Goal: Task Accomplishment & Management: Use online tool/utility

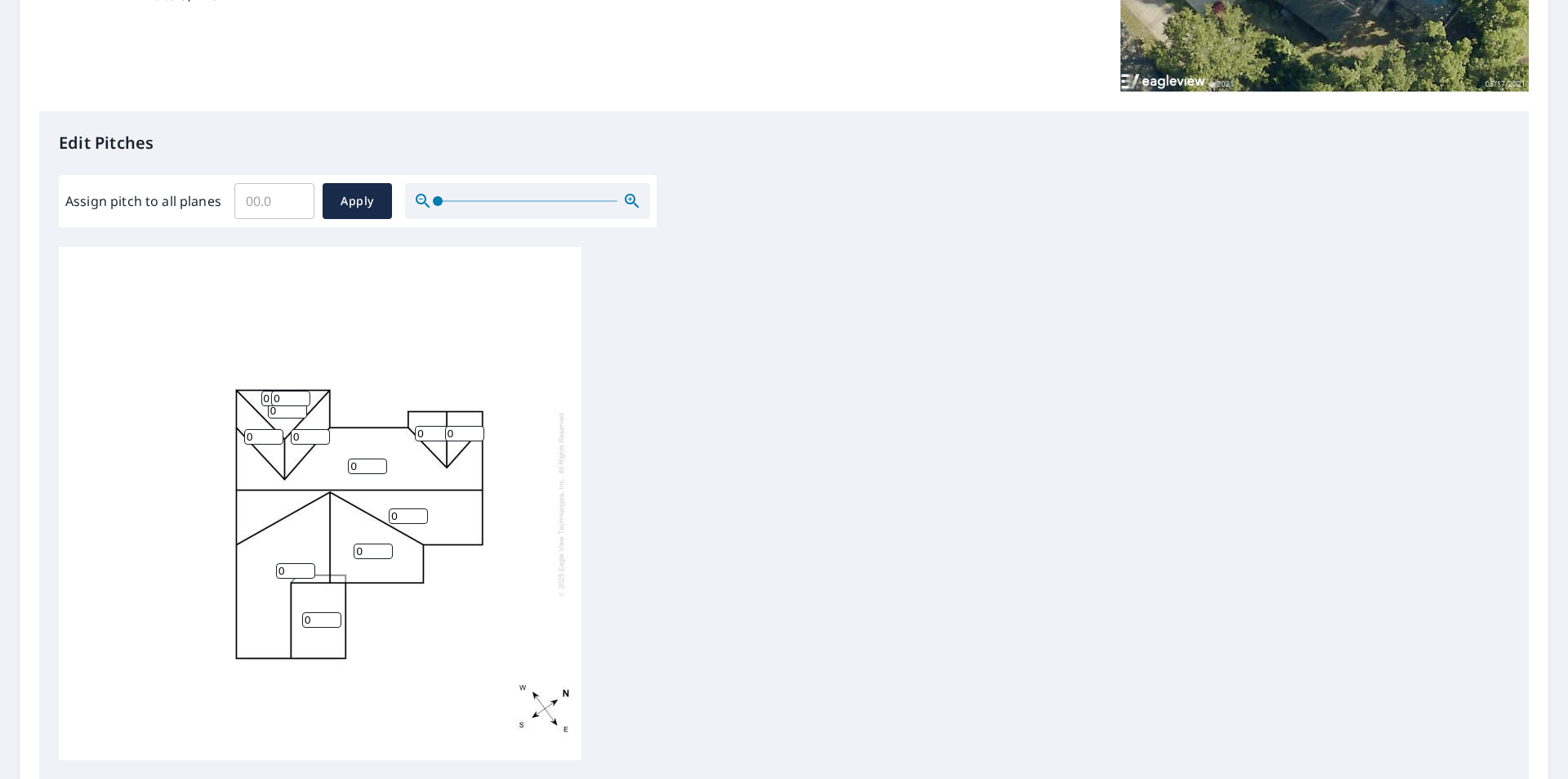
scroll to position [327, 0]
click at [261, 202] on input "Assign pitch to all planes" at bounding box center [274, 202] width 80 height 46
type input "5"
click at [359, 204] on span "Apply" at bounding box center [357, 202] width 43 height 20
type input "5"
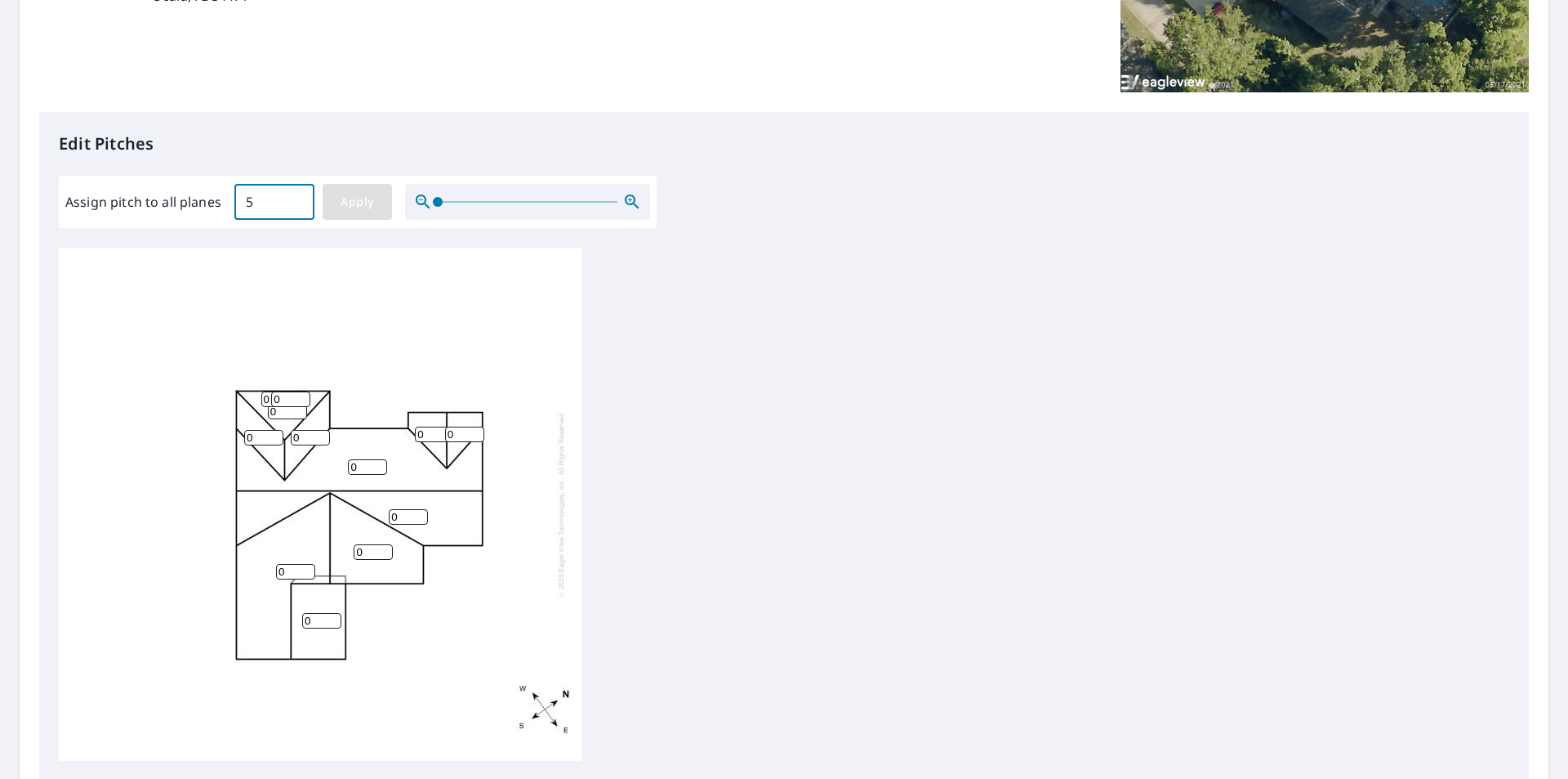
type input "5"
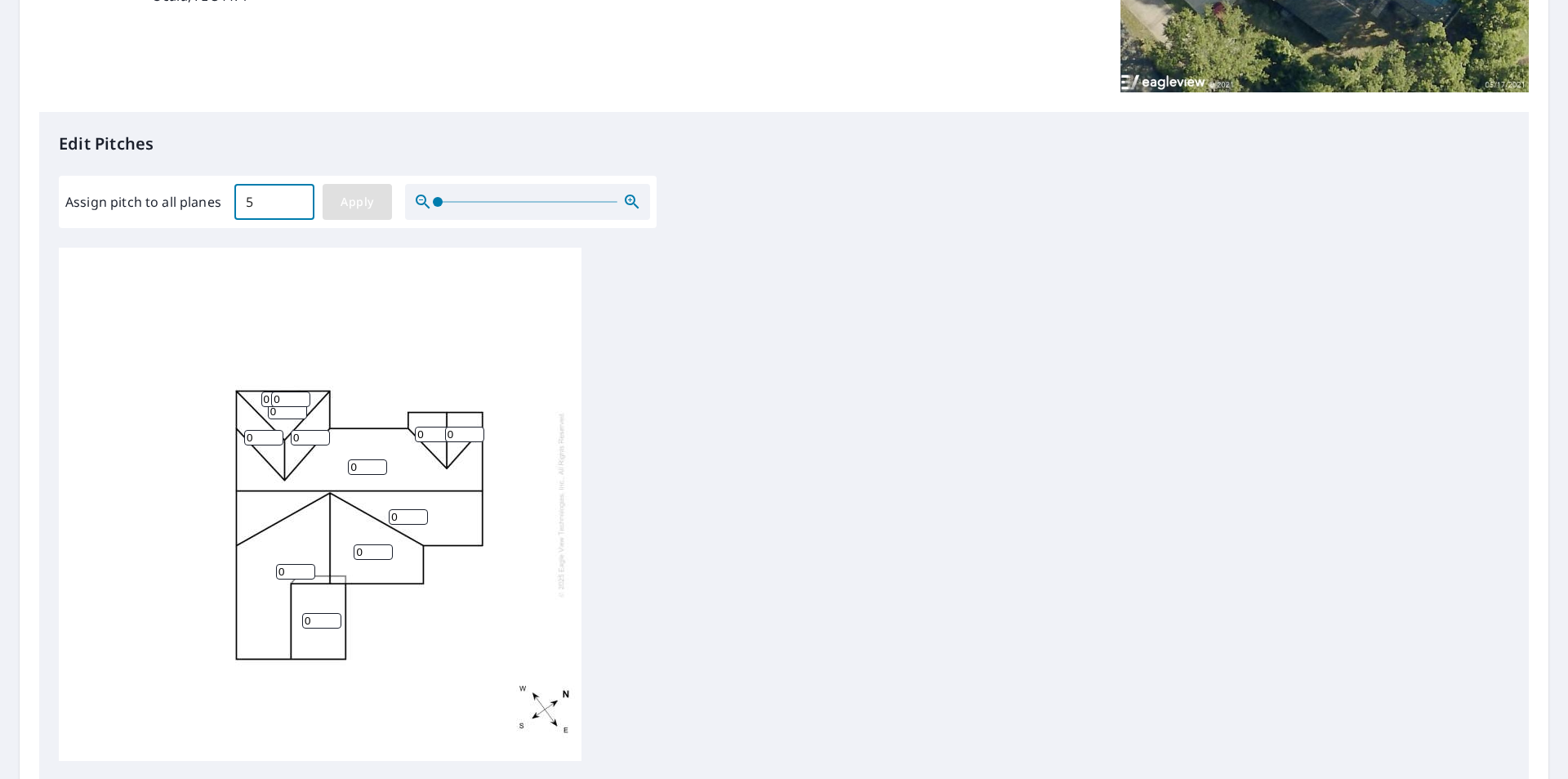
type input "5"
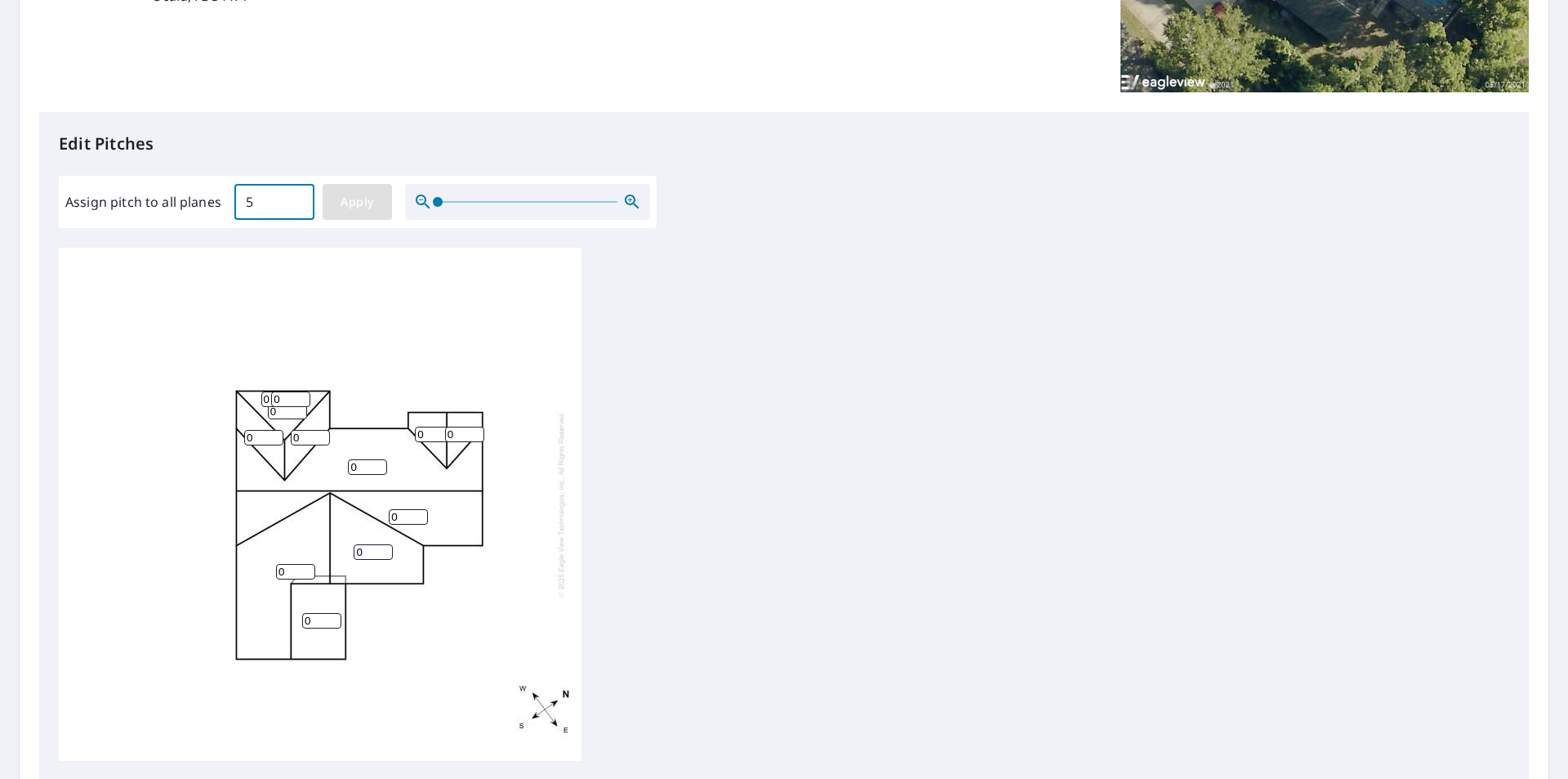
type input "5"
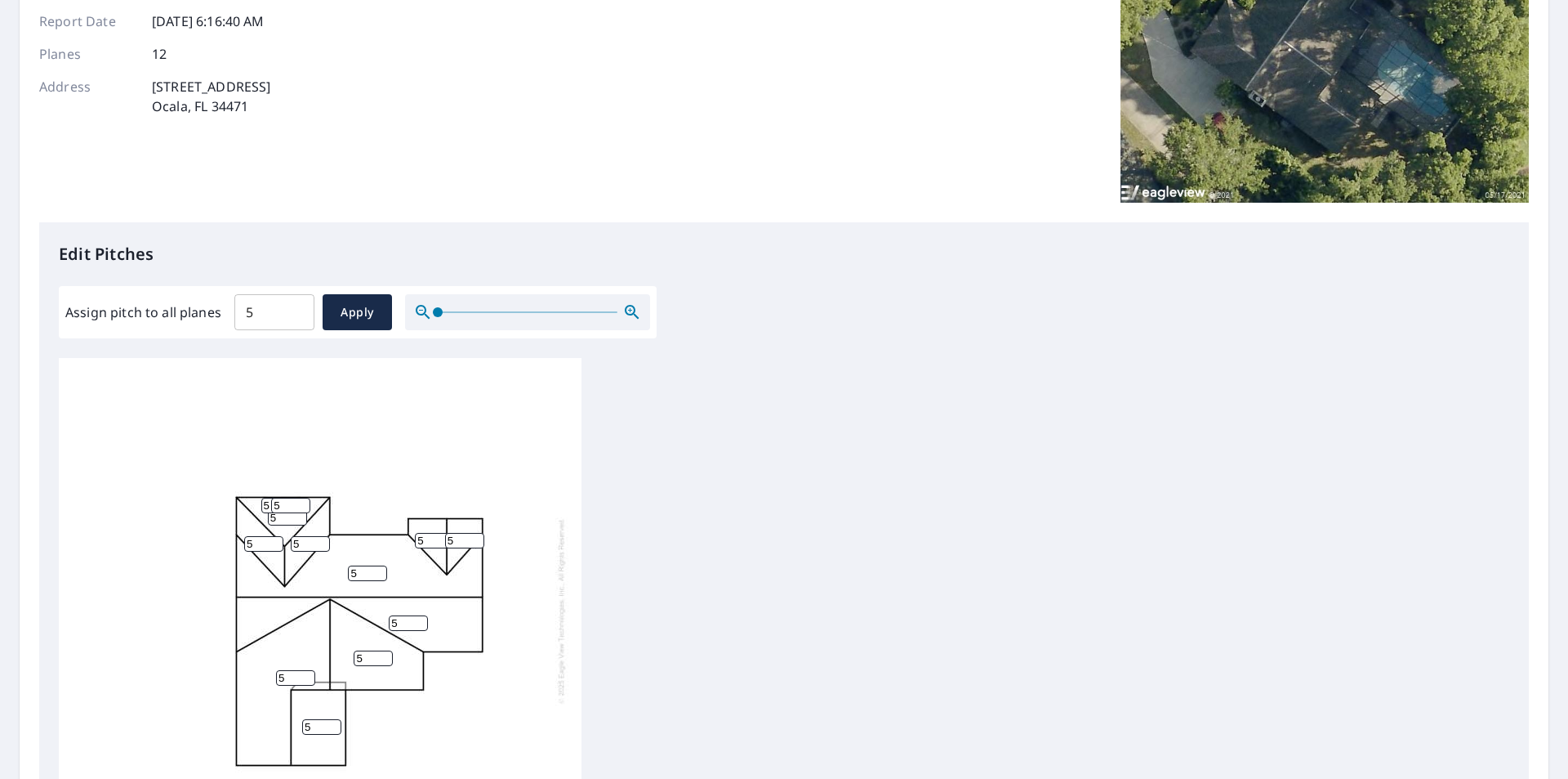
scroll to position [490, 0]
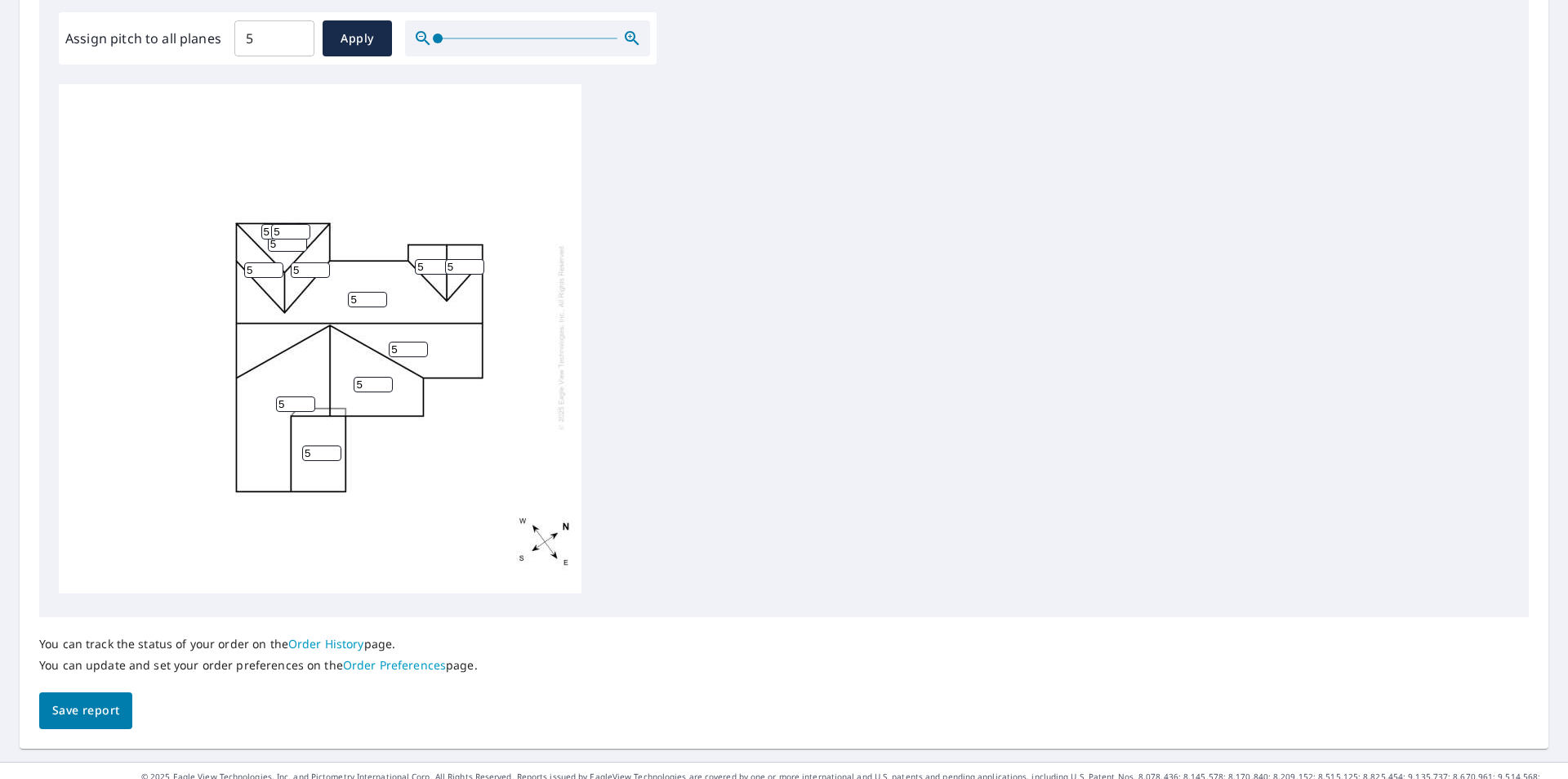
click at [79, 708] on span "Save report" at bounding box center [85, 711] width 67 height 20
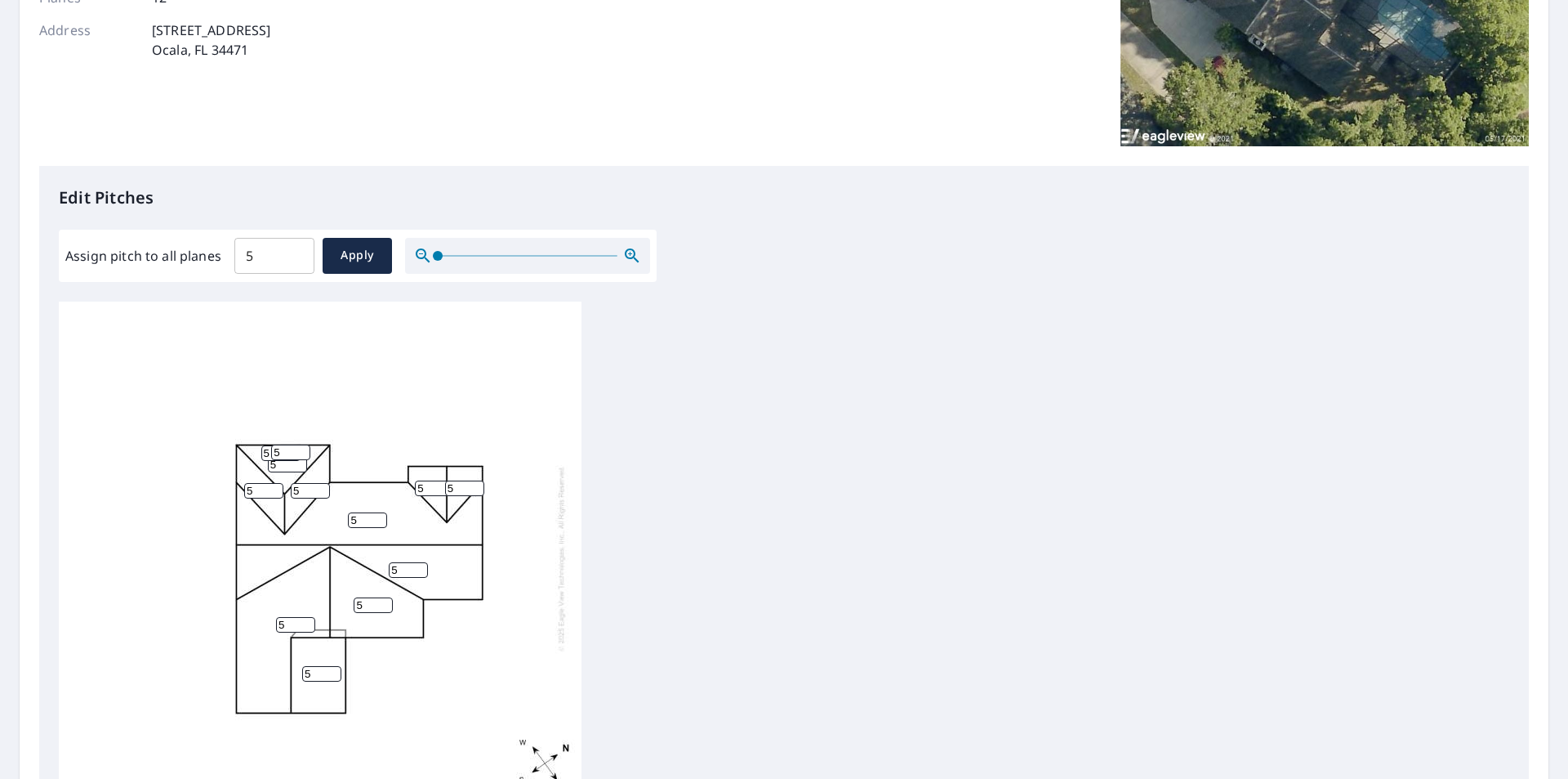
scroll to position [0, 0]
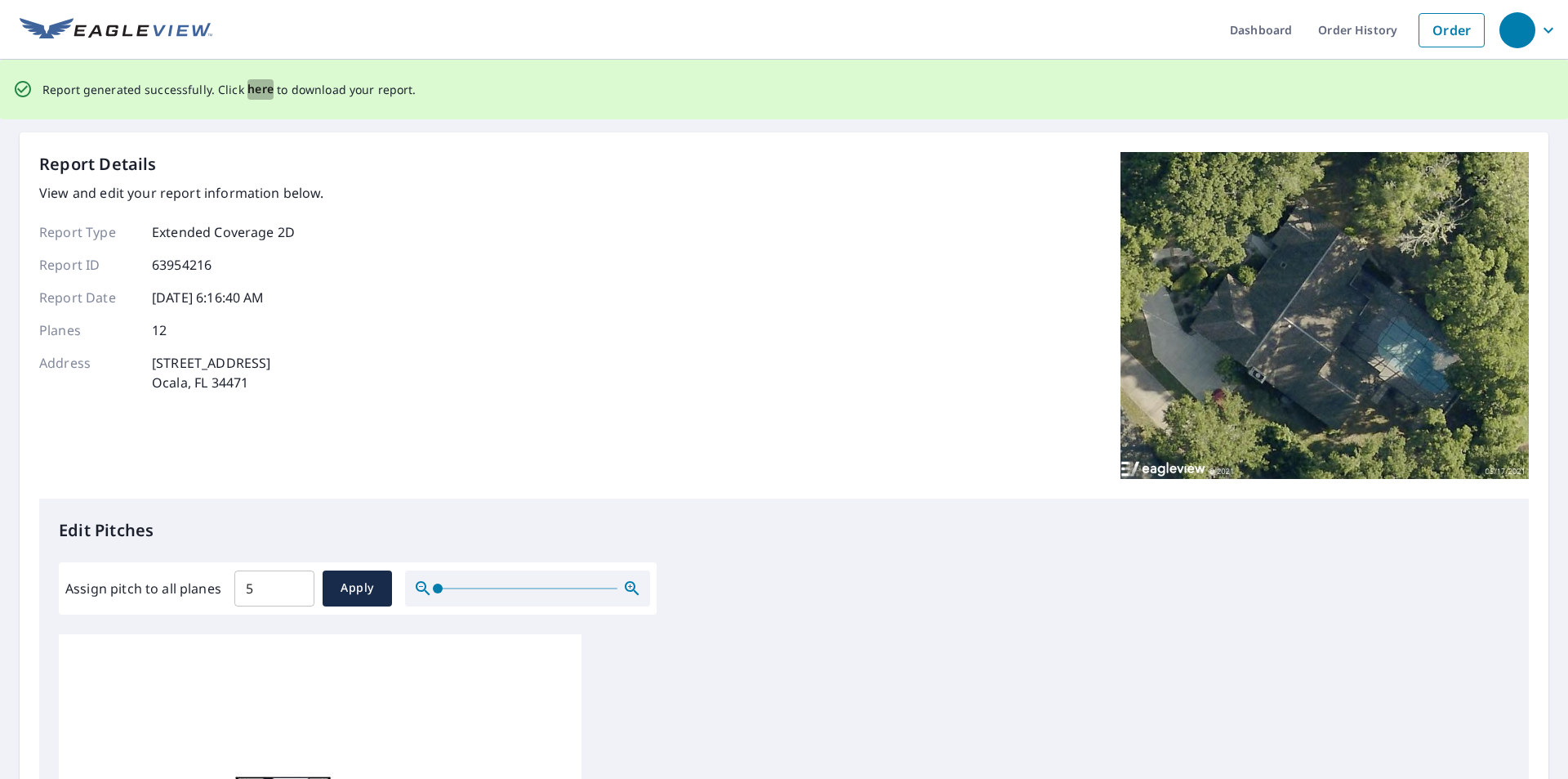
click at [248, 83] on span "here" at bounding box center [261, 90] width 27 height 20
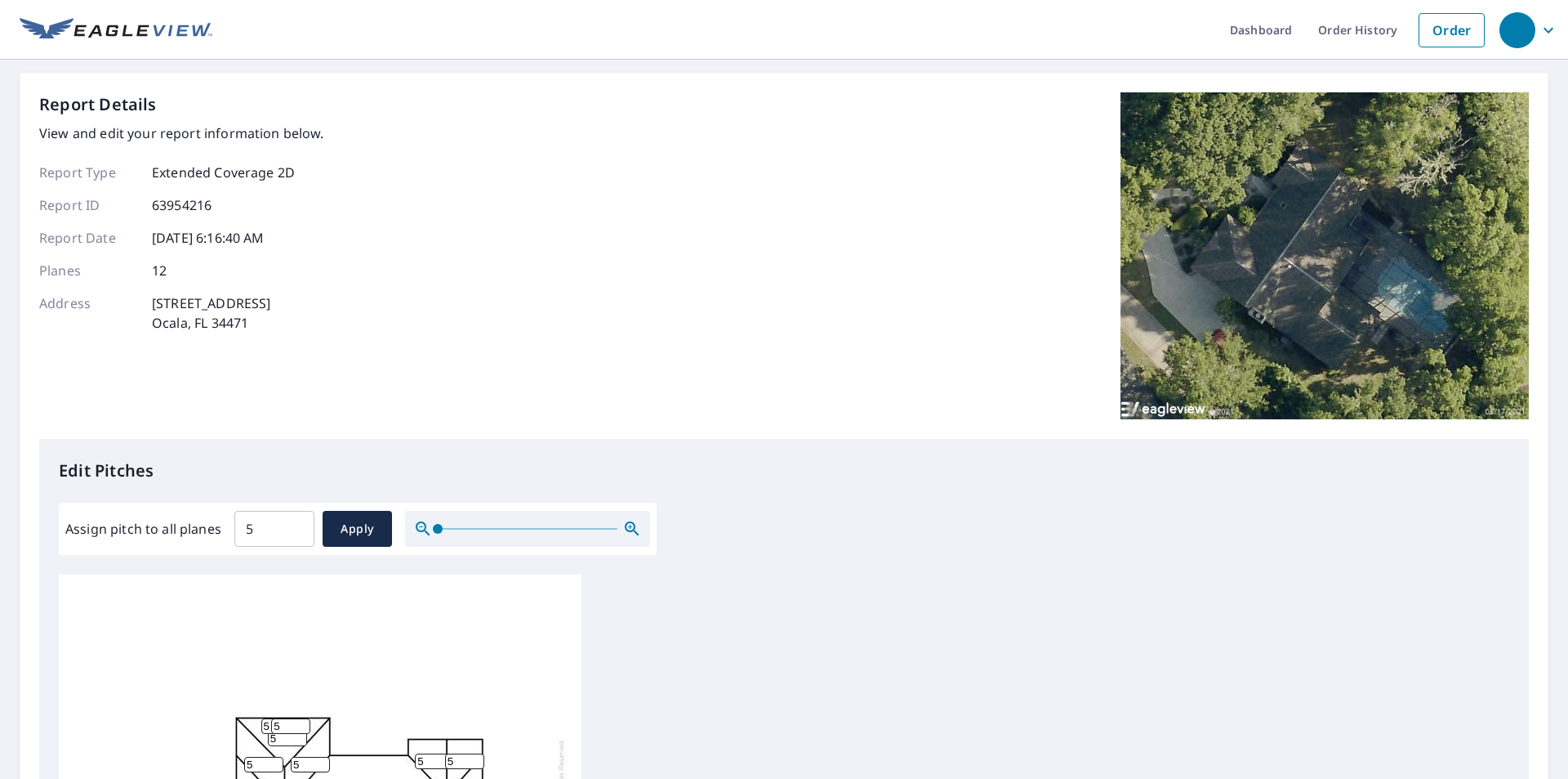
scroll to position [515, 0]
